Goal: Task Accomplishment & Management: Use online tool/utility

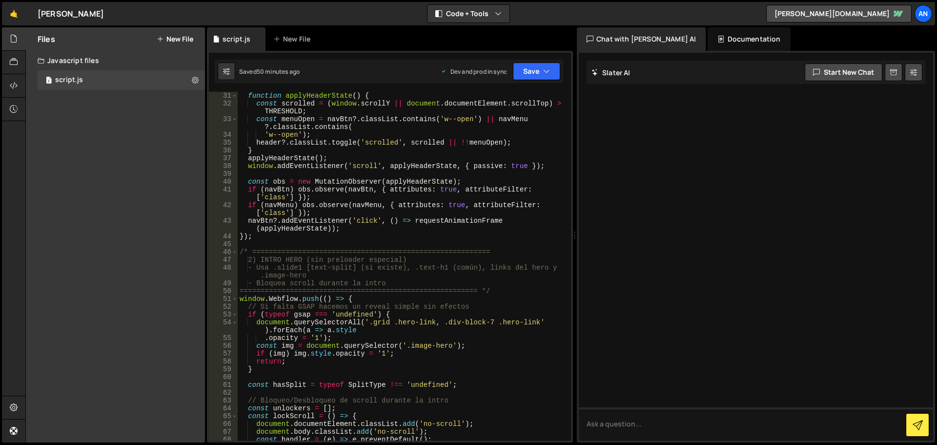
scroll to position [264, 0]
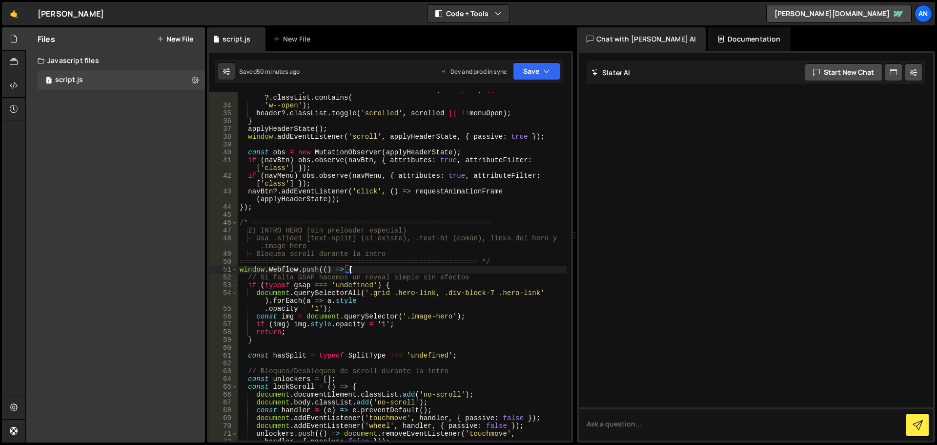
click at [354, 266] on div "const menuOpen = navBtn ?. classList . contains ( 'w--open' ) || navMenu ?. cla…" at bounding box center [402, 272] width 329 height 372
click at [401, 283] on div "const menuOpen = navBtn ?. classList . contains ( 'w--open' ) || navMenu ?. cla…" at bounding box center [402, 272] width 329 height 372
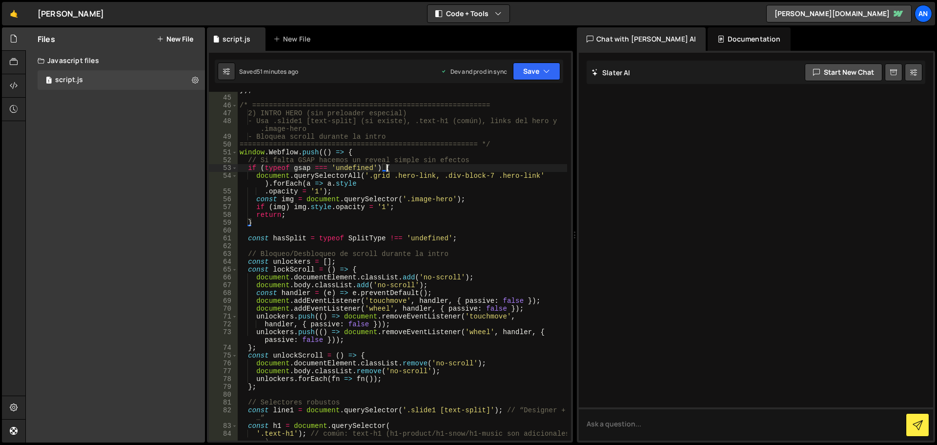
scroll to position [381, 0]
click at [354, 150] on div "}) ; /* ========================================================= 2) INTRO HERO…" at bounding box center [402, 272] width 329 height 372
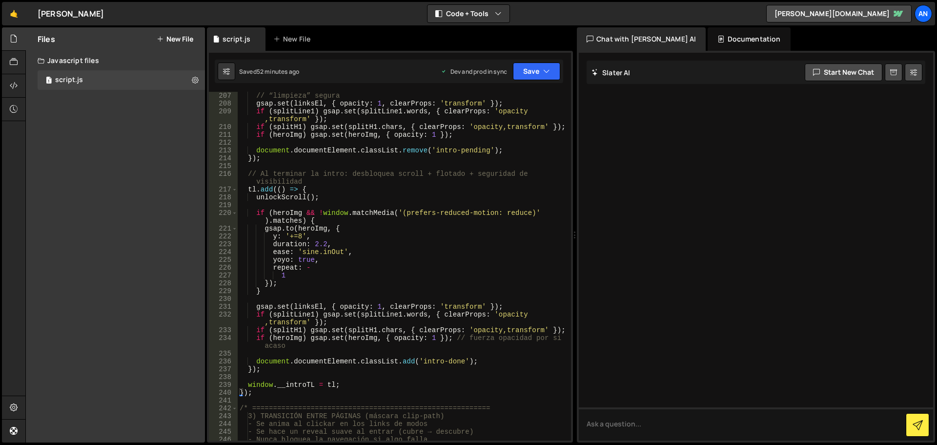
scroll to position [1786, 0]
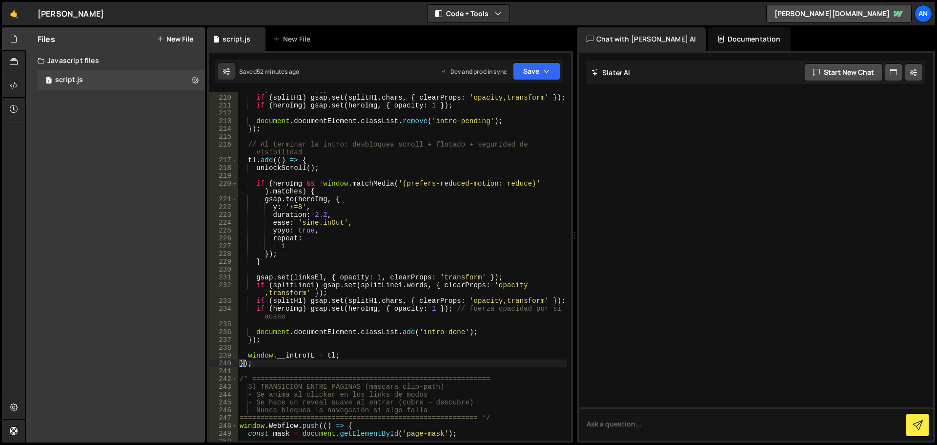
click at [245, 364] on div "if ( splitLine1 ) gsap . set ( splitLine1 . words , { clearProps : 'opacity ,tr…" at bounding box center [402, 264] width 329 height 372
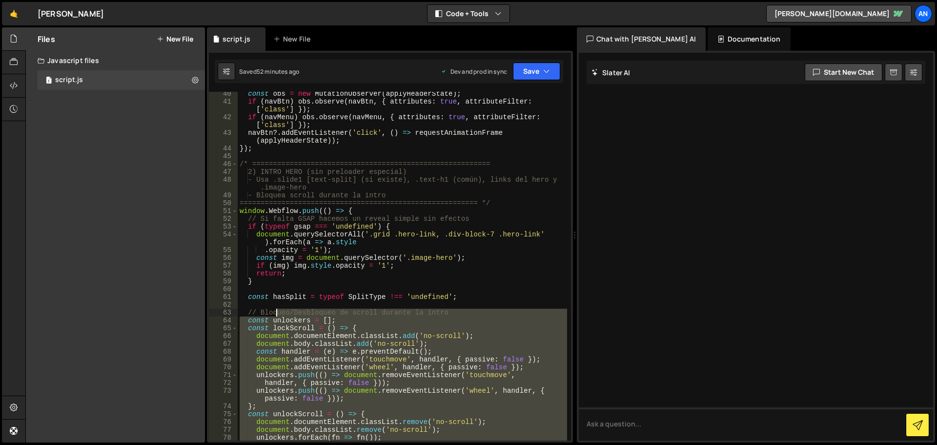
scroll to position [322, 0]
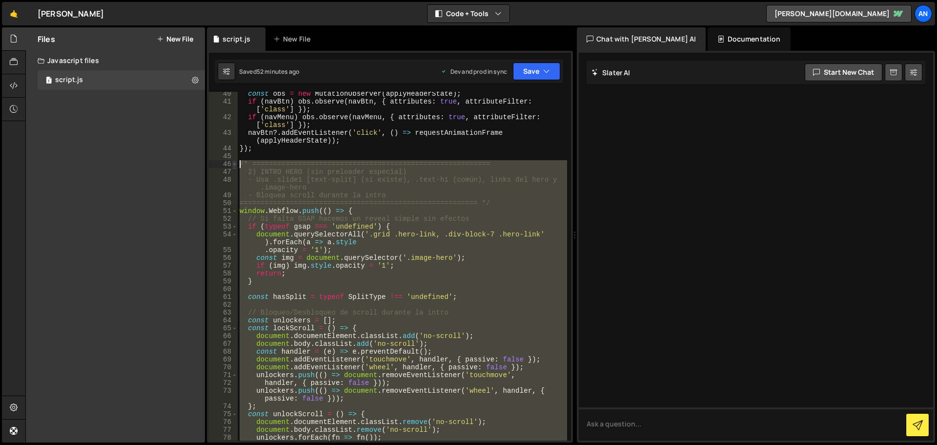
drag, startPoint x: 252, startPoint y: 364, endPoint x: 235, endPoint y: 163, distance: 201.3
click at [235, 163] on div "}); 40 41 42 43 44 45 46 47 48 49 50 51 52 53 54 55 56 57 58 59 60 61 62 63 64 …" at bounding box center [390, 266] width 362 height 348
paste textarea "});"
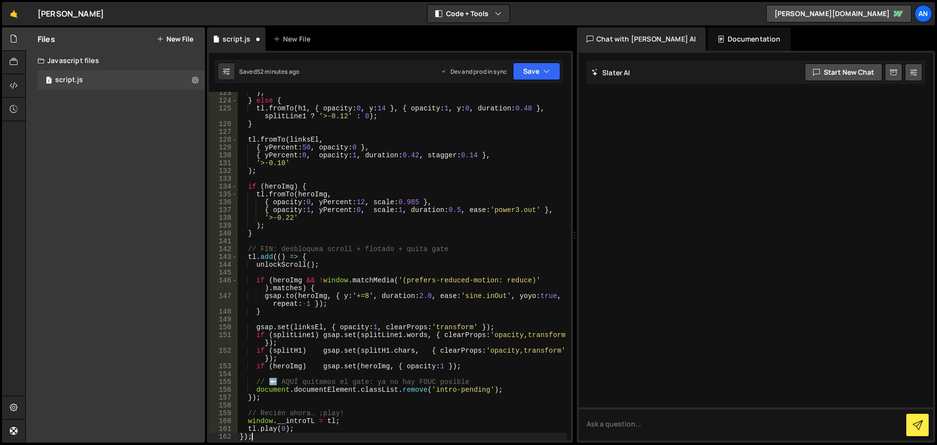
scroll to position [1073, 0]
click at [533, 70] on button "Save" at bounding box center [536, 71] width 47 height 18
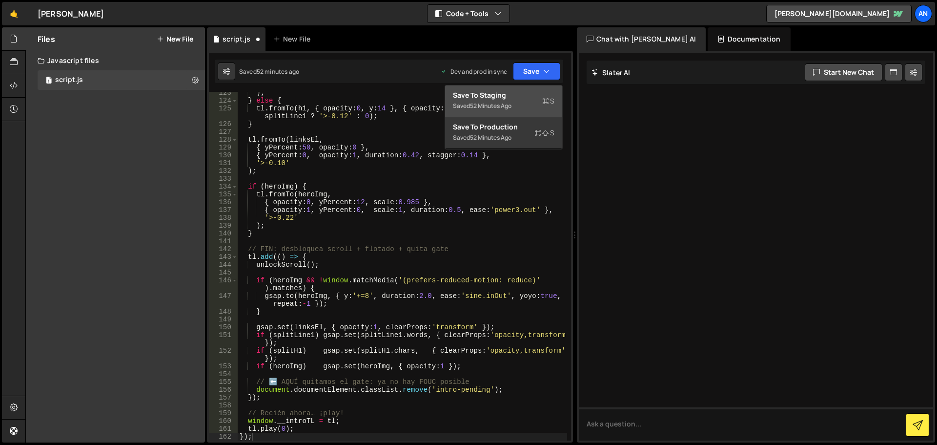
click at [531, 93] on div "Save to Staging S" at bounding box center [504, 95] width 102 height 10
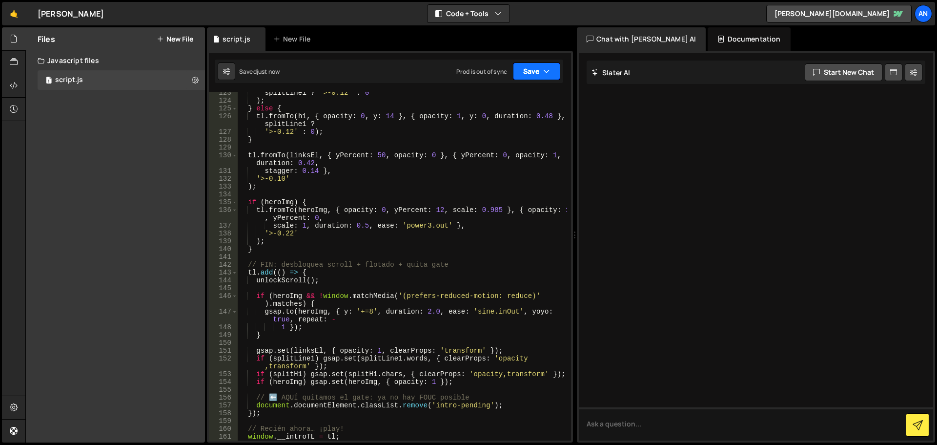
click at [533, 69] on button "Save" at bounding box center [536, 71] width 47 height 18
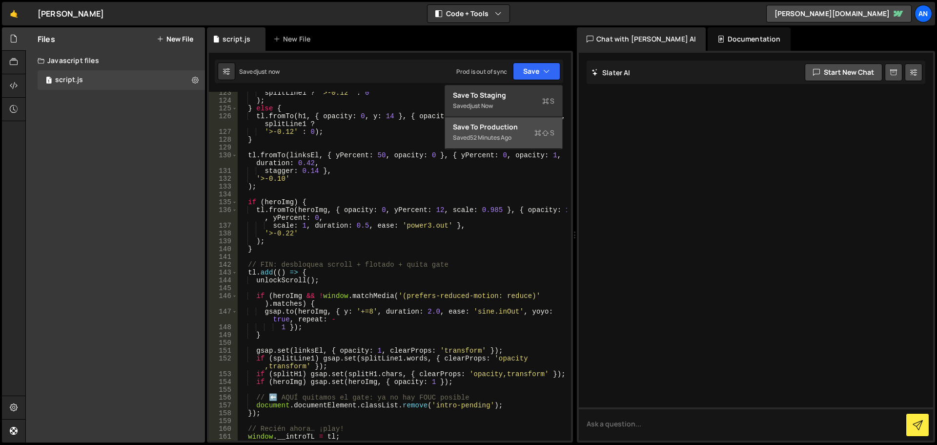
click at [511, 140] on div "52 minutes ago" at bounding box center [490, 137] width 41 height 8
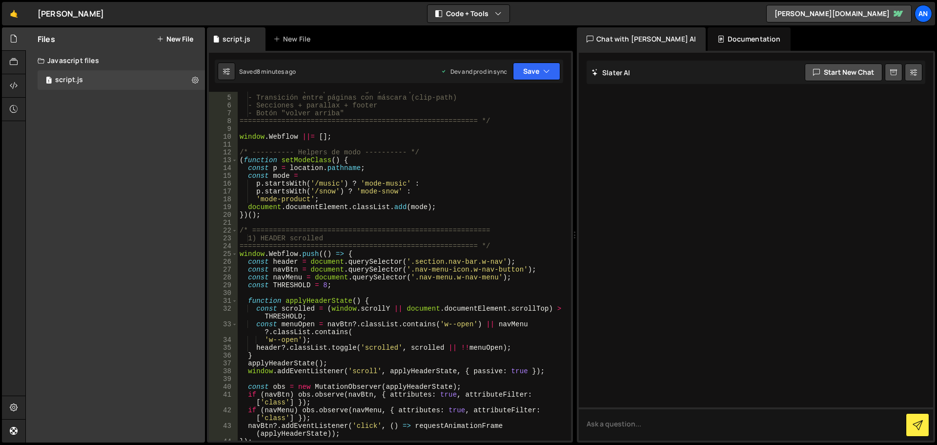
scroll to position [29, 0]
click at [367, 253] on div "- Intro hero (siempre al cargar) + bloqueo scroll durante intro - Transición en…" at bounding box center [402, 268] width 329 height 364
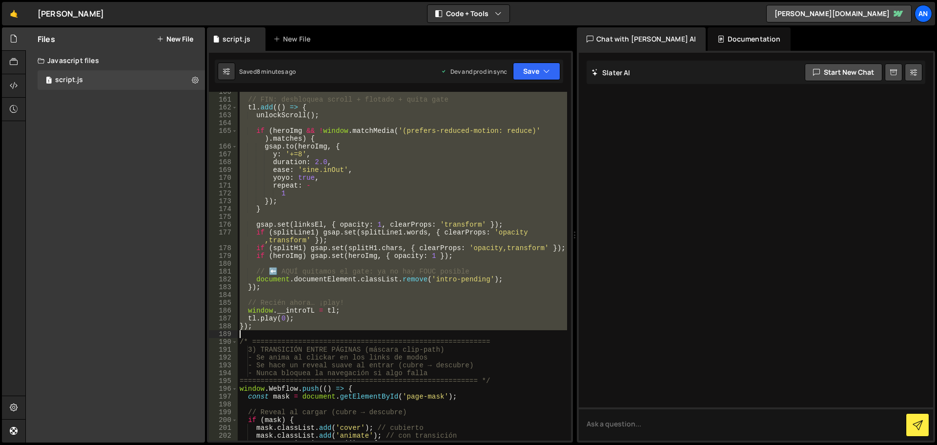
scroll to position [1347, 0]
drag, startPoint x: 239, startPoint y: 282, endPoint x: 405, endPoint y: 325, distance: 171.4
click at [405, 325] on div "// FIN: desbloquea scroll + flotado + quita gate tl . add (( ) => { unlockScrol…" at bounding box center [402, 270] width 329 height 364
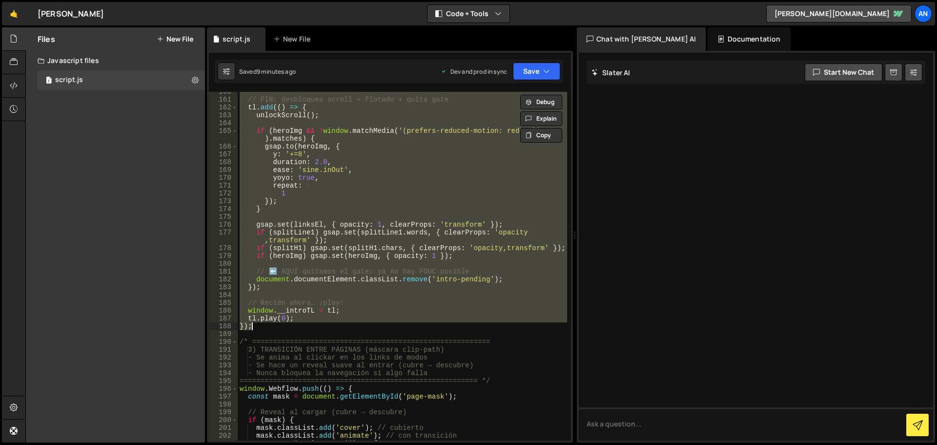
paste textarea
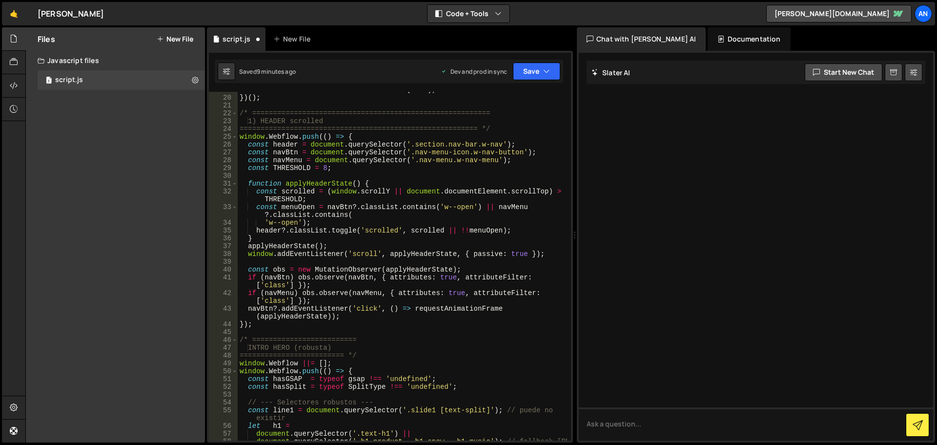
scroll to position [117, 0]
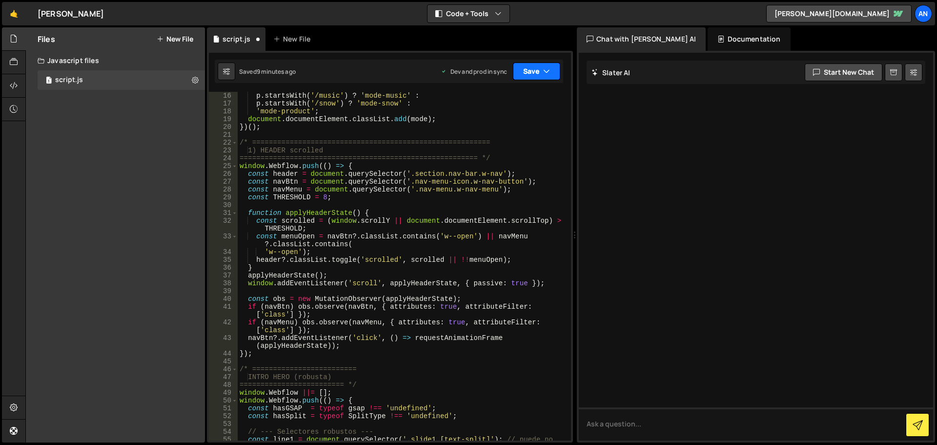
click at [533, 69] on button "Save" at bounding box center [536, 71] width 47 height 18
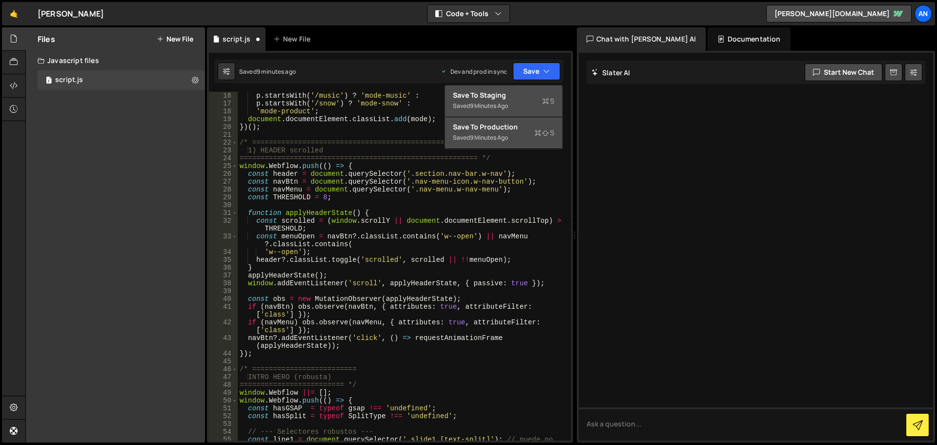
click at [523, 103] on div "Saved 9 minutes ago" at bounding box center [504, 106] width 102 height 12
type textarea "// Inicia la animación en el próximo frame (asegura que el DOM ya [PERSON_NAME]…"
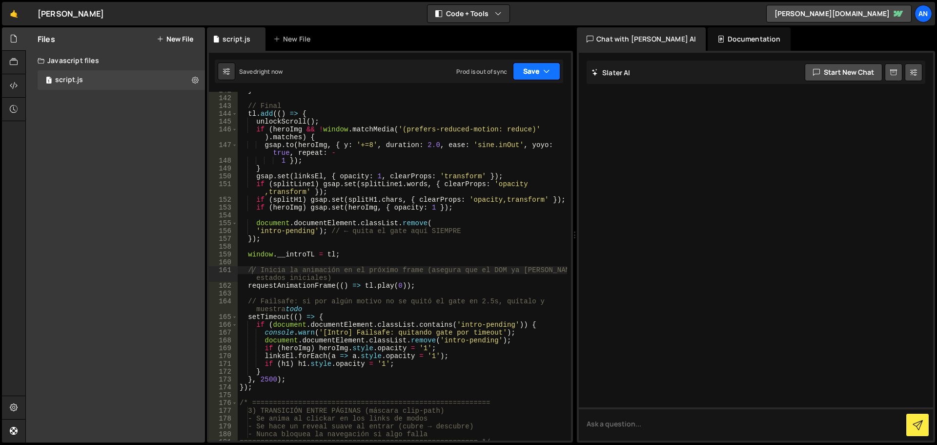
click at [521, 72] on button "Save" at bounding box center [536, 71] width 47 height 18
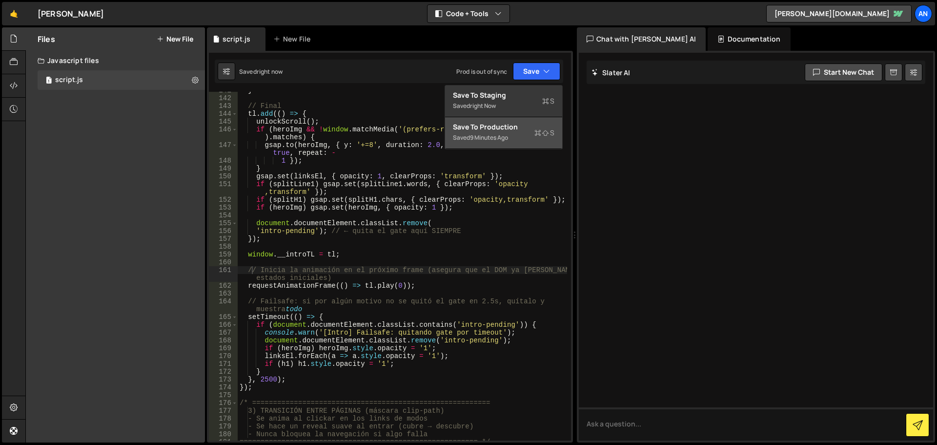
click at [516, 125] on div "Save to Production S" at bounding box center [504, 127] width 102 height 10
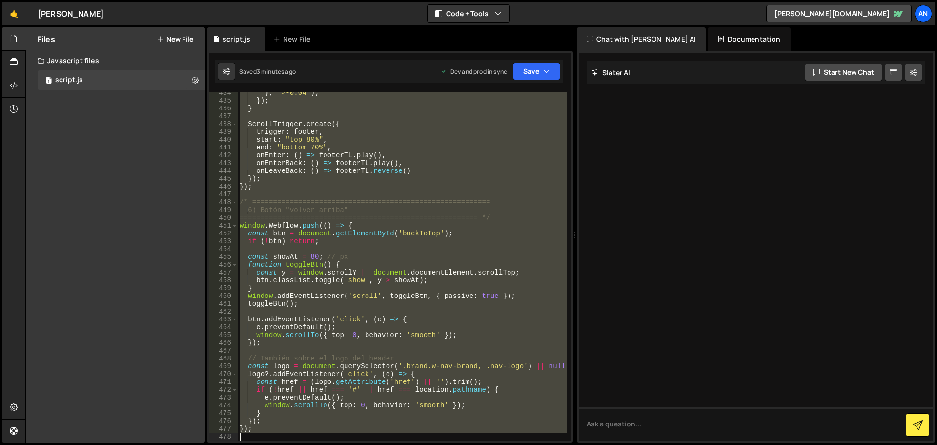
scroll to position [3610, 0]
drag, startPoint x: 240, startPoint y: 96, endPoint x: 417, endPoint y: 468, distance: 411.9
click at [417, 444] on html "Projects [GEOGRAPHIC_DATA] Blog An Projects Your Teams Account Upgrade Logout" at bounding box center [468, 222] width 937 height 445
type textarea "});"
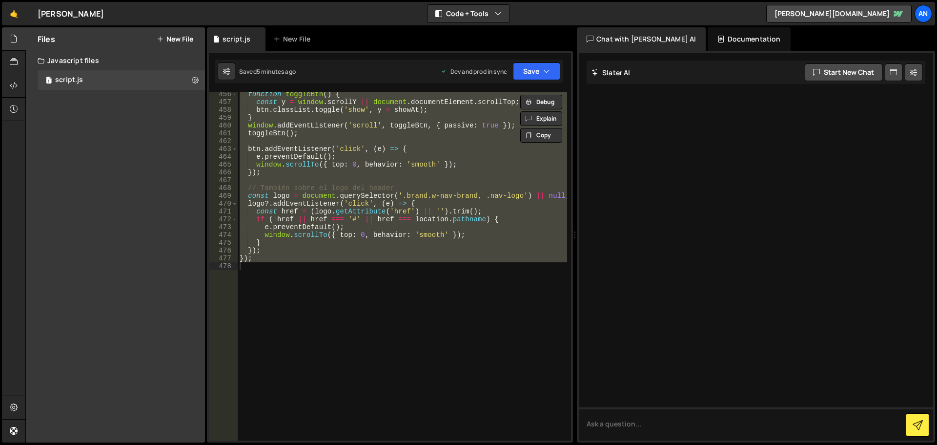
click at [416, 342] on div "function toggleBtn ( ) { const y = window . scrollY || document . documentEleme…" at bounding box center [402, 266] width 329 height 348
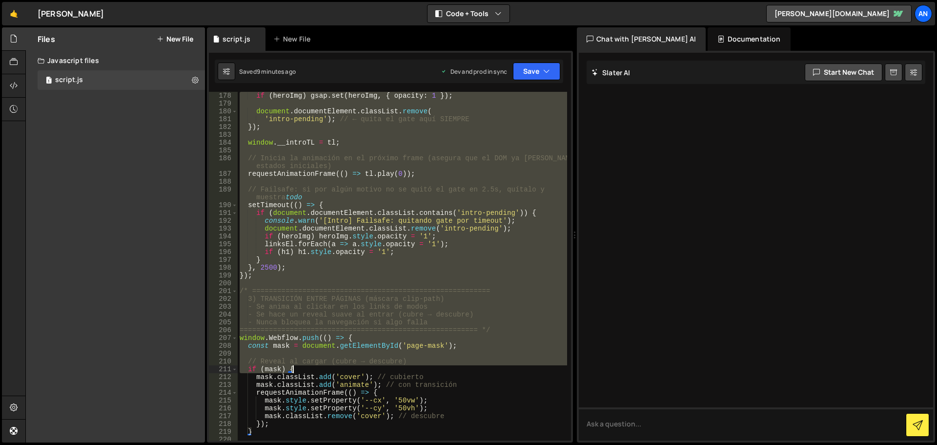
scroll to position [1523, 0]
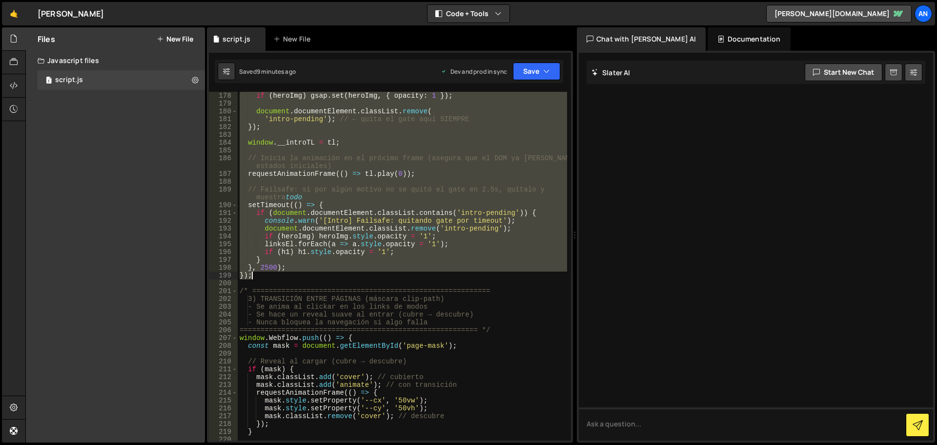
drag, startPoint x: 241, startPoint y: 339, endPoint x: 316, endPoint y: 277, distance: 97.4
click at [316, 277] on div "if ( heroImg ) gsap . set ( heroImg , { opacity : 1 }) ; document . documentEle…" at bounding box center [402, 274] width 329 height 364
paste textarea
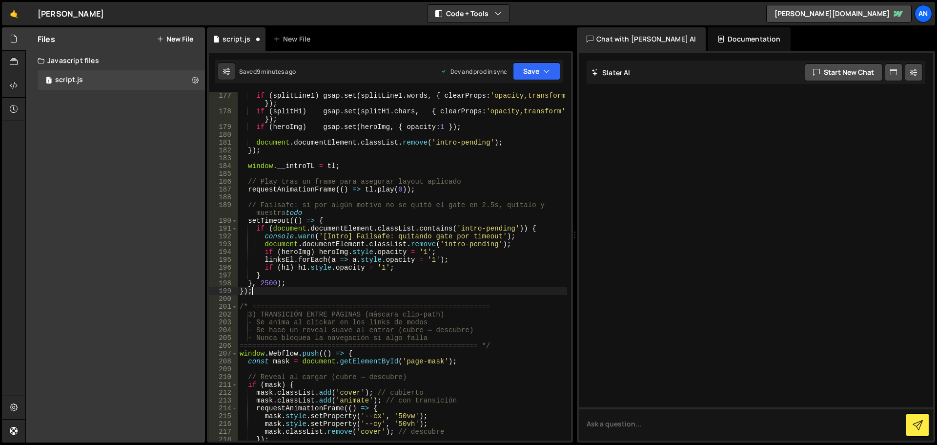
scroll to position [1562, 0]
click at [525, 67] on button "Save" at bounding box center [536, 71] width 47 height 18
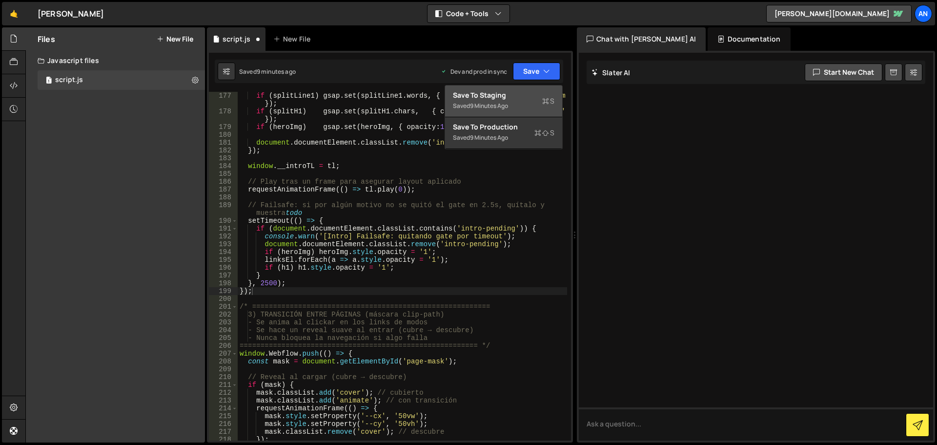
click at [532, 102] on div "Saved 9 minutes ago" at bounding box center [504, 106] width 102 height 12
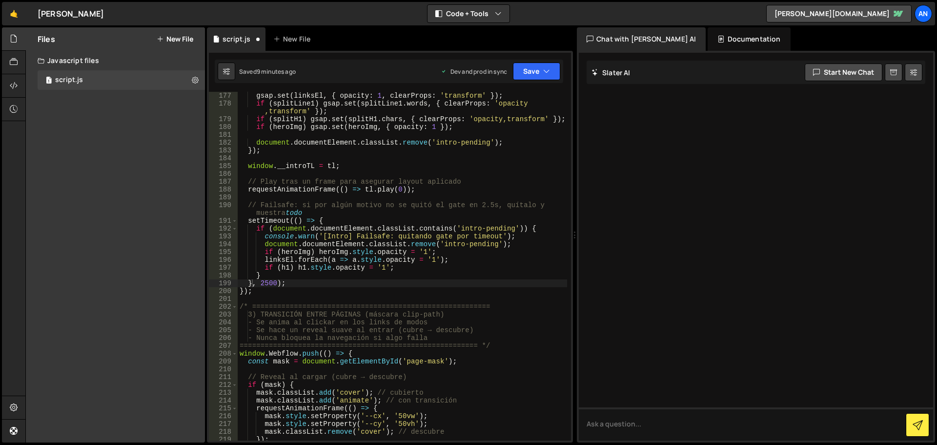
scroll to position [1577, 0]
click at [533, 74] on button "Save" at bounding box center [536, 71] width 47 height 18
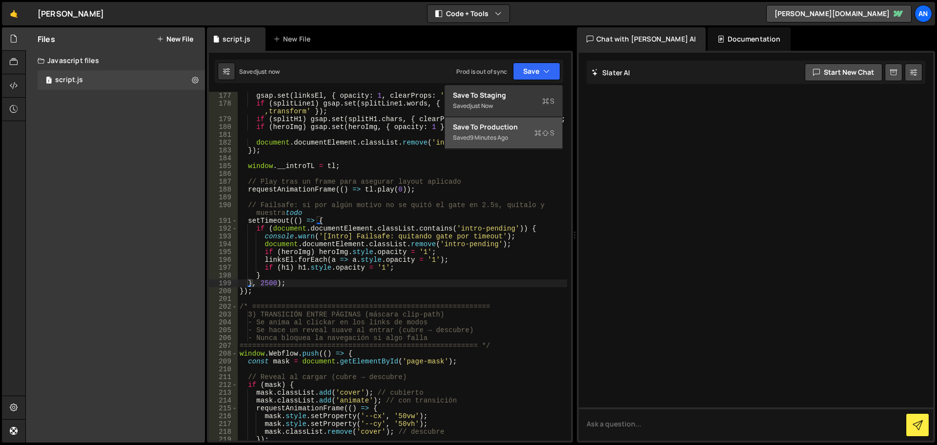
click at [495, 130] on div "Save to Production S" at bounding box center [504, 127] width 102 height 10
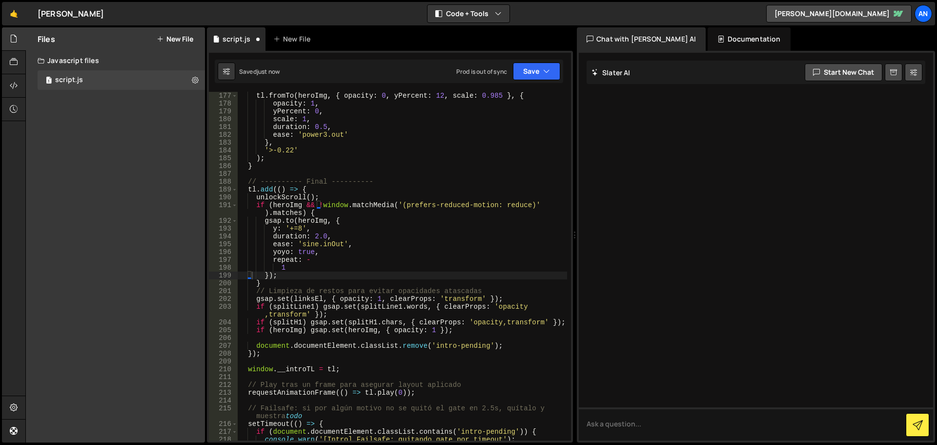
type textarea "});"
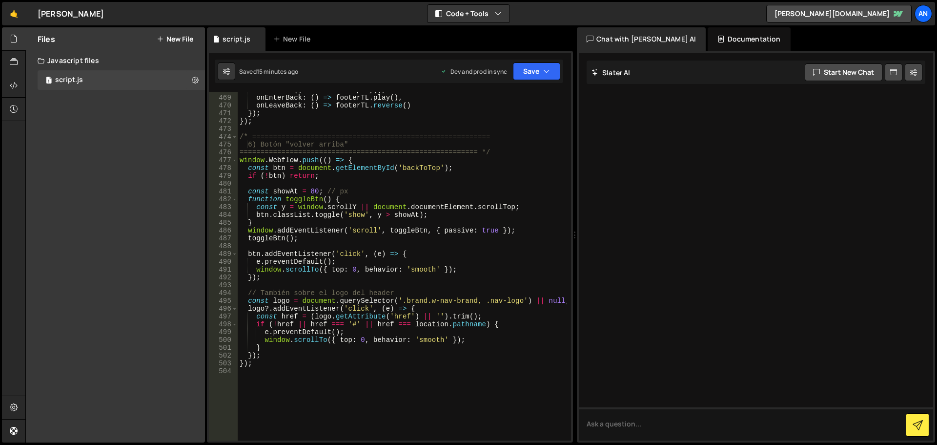
scroll to position [3999, 0]
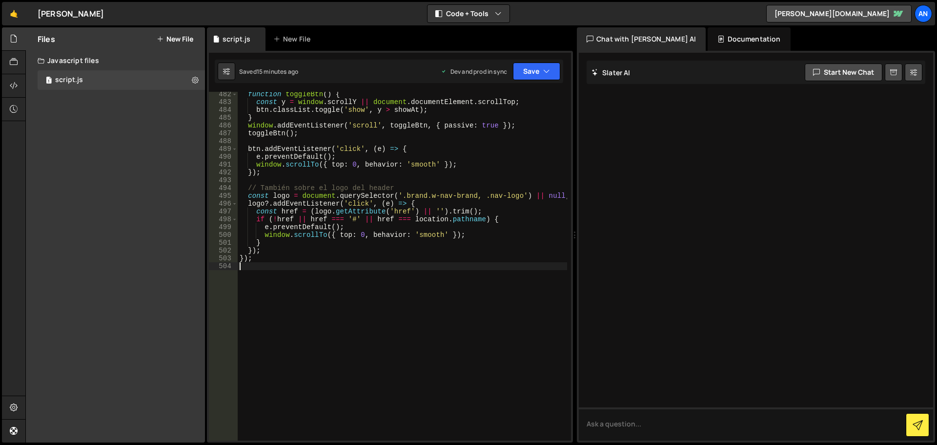
click at [311, 303] on div "function toggleBtn ( ) { const y = window . scrollY || document . documentEleme…" at bounding box center [402, 272] width 329 height 364
paste textarea "})();"
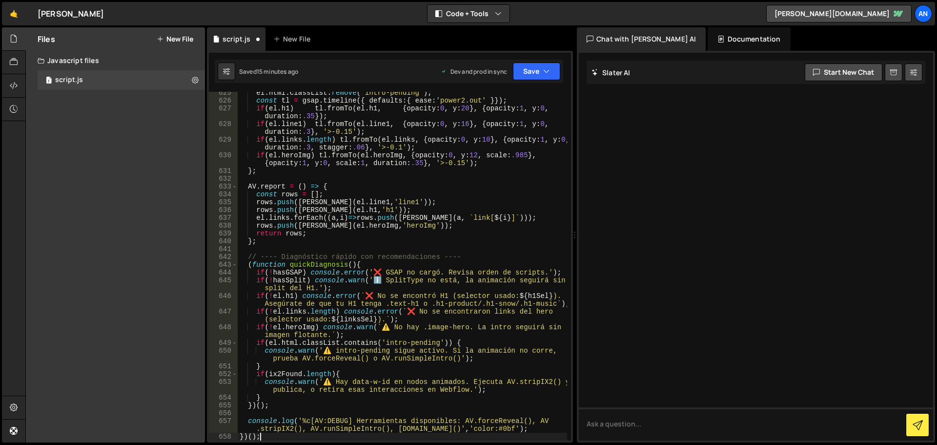
scroll to position [5234, 0]
click at [529, 71] on button "Save" at bounding box center [536, 71] width 47 height 18
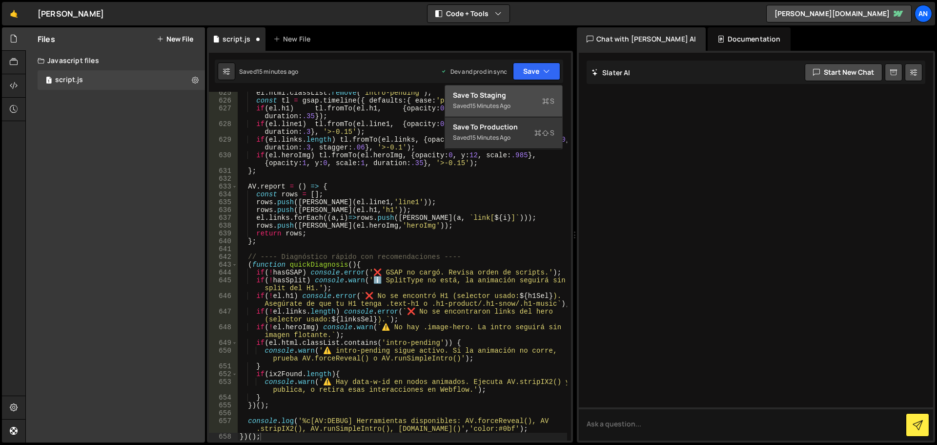
click at [528, 96] on div "Save to Staging S" at bounding box center [504, 95] width 102 height 10
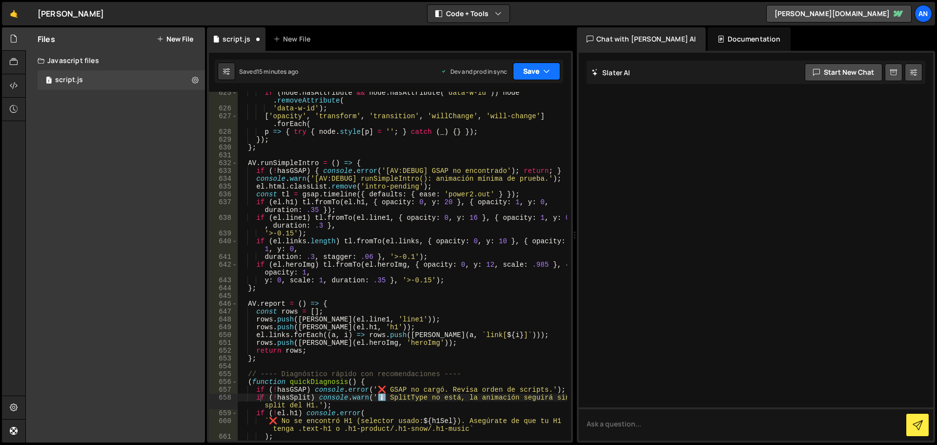
click at [527, 70] on button "Save" at bounding box center [536, 71] width 47 height 18
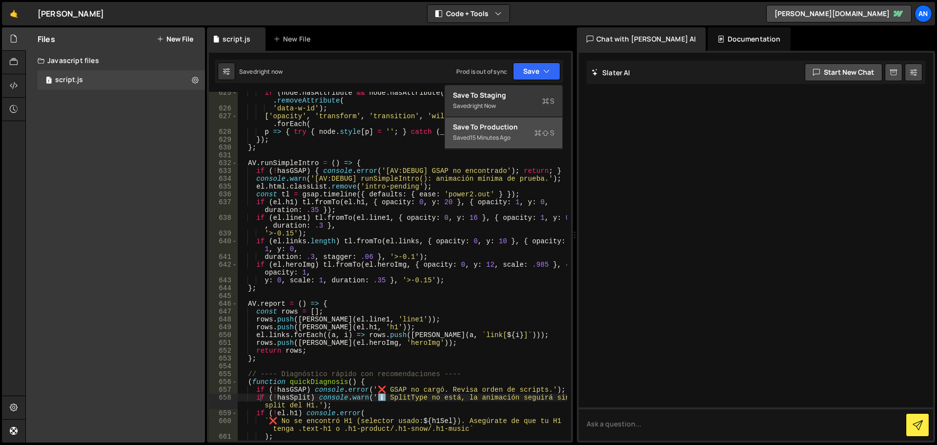
click at [508, 129] on div "Save to Production S" at bounding box center [504, 127] width 102 height 10
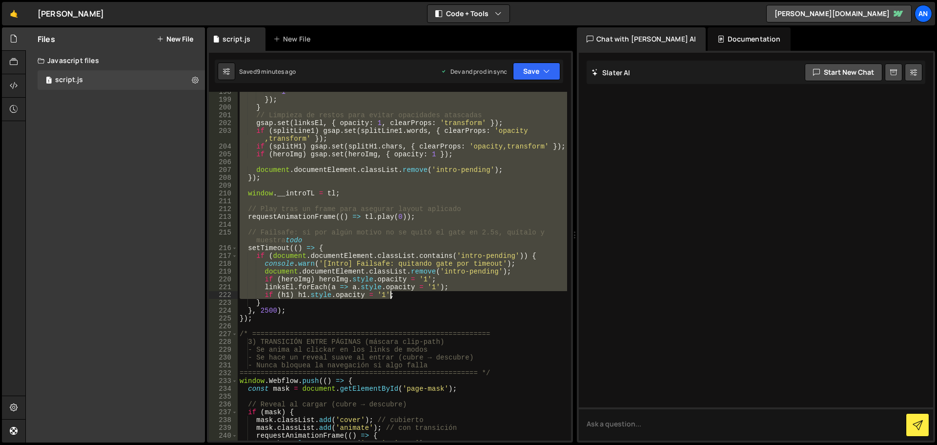
scroll to position [1728, 0]
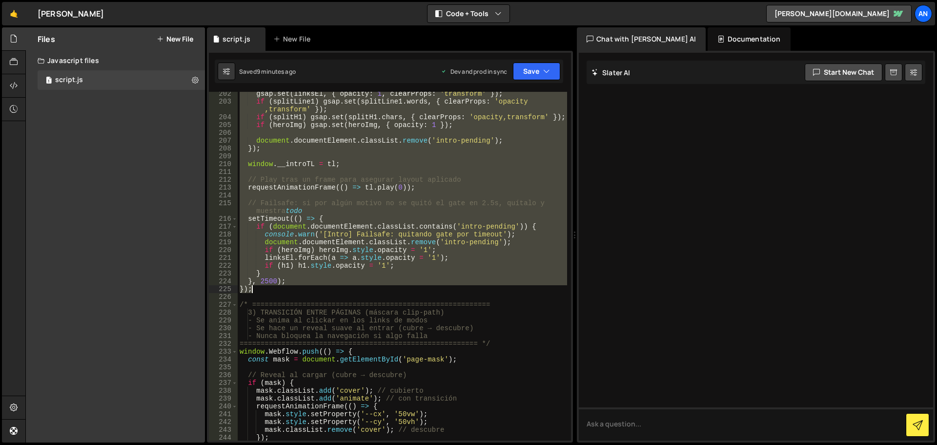
drag, startPoint x: 239, startPoint y: 220, endPoint x: 388, endPoint y: 286, distance: 163.2
click at [388, 286] on div "gsap . set ( linksEl , { opacity : 1 , clearProps : 'transform' }) ; if ( split…" at bounding box center [402, 272] width 329 height 364
paste textarea
type textarea "});"
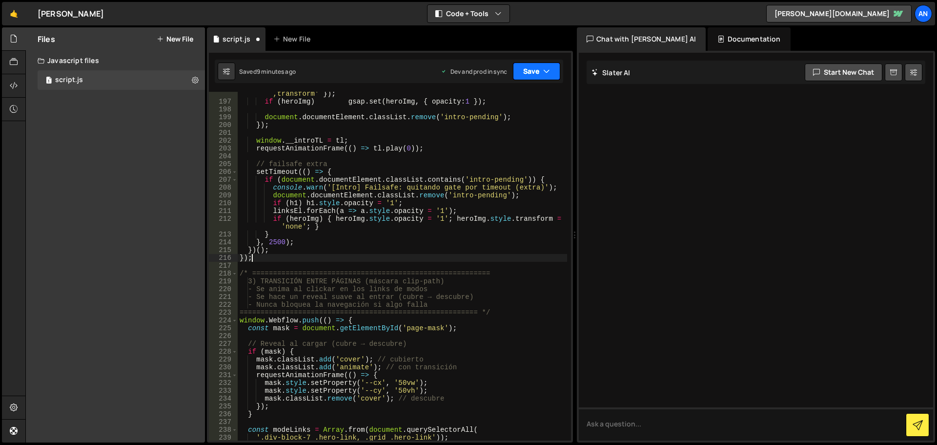
click at [525, 76] on button "Save" at bounding box center [536, 71] width 47 height 18
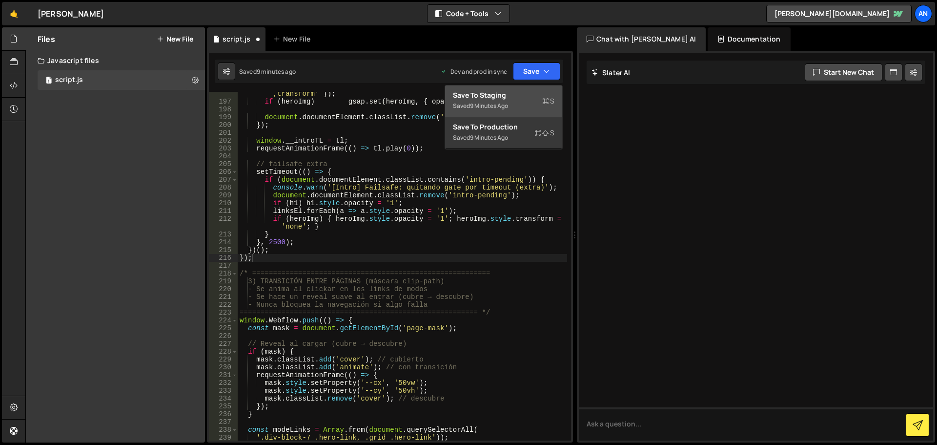
click at [522, 96] on div "Save to Staging S" at bounding box center [504, 95] width 102 height 10
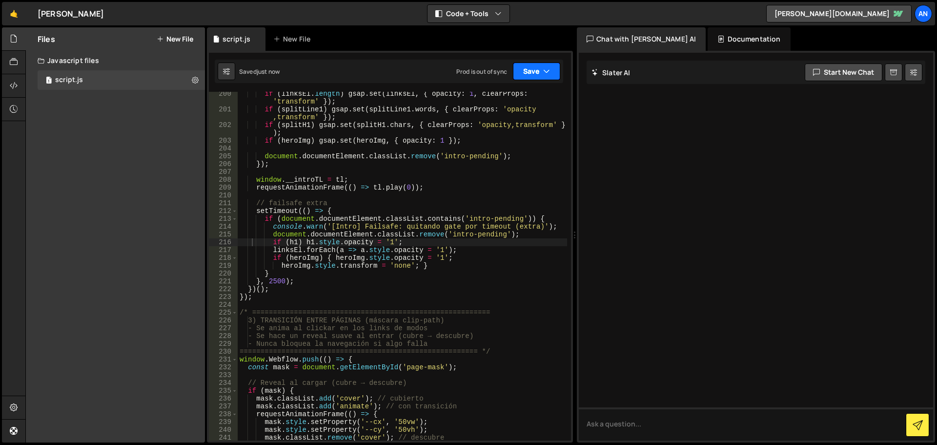
click at [527, 76] on button "Save" at bounding box center [536, 71] width 47 height 18
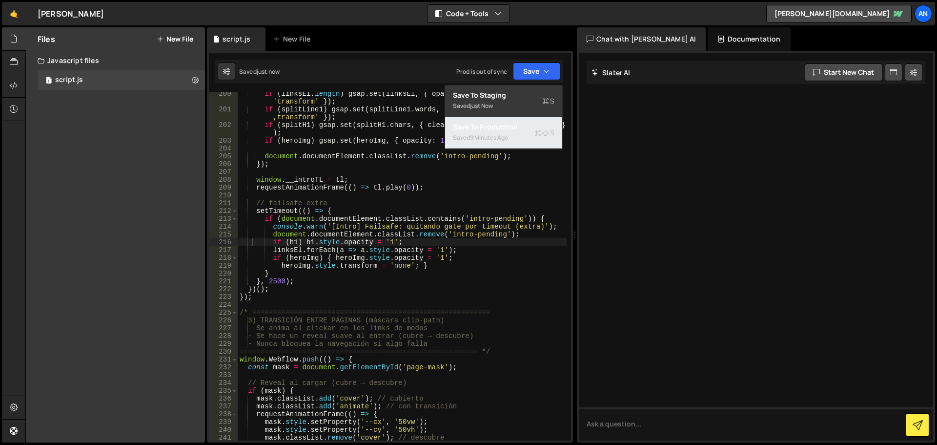
click at [498, 134] on div "9 minutes ago" at bounding box center [489, 137] width 38 height 8
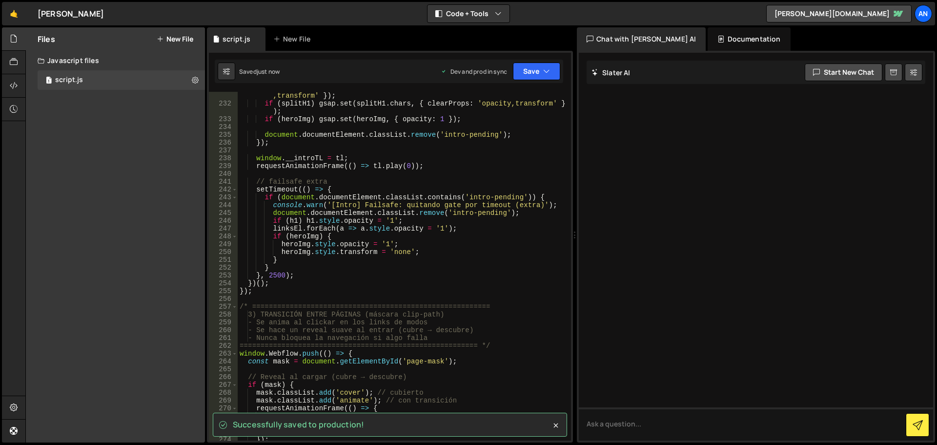
scroll to position [2075, 0]
